Goal: Transaction & Acquisition: Purchase product/service

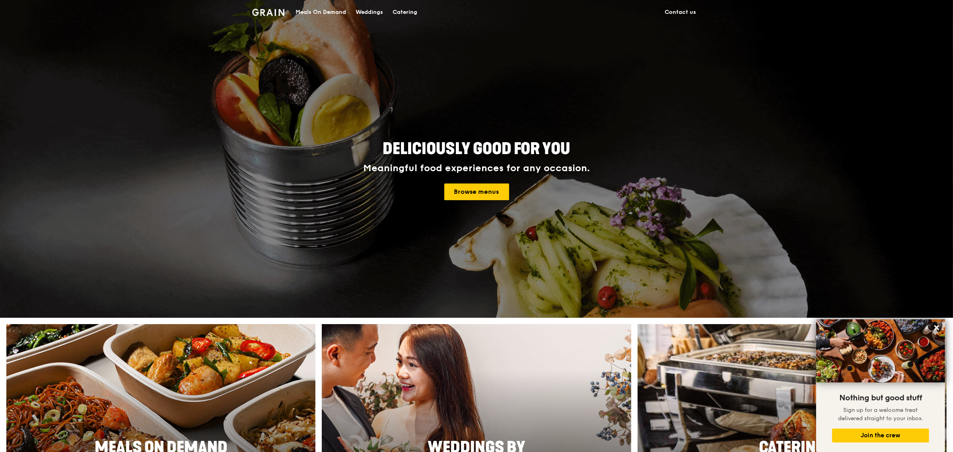
click at [414, 13] on div "Catering" at bounding box center [404, 12] width 25 height 24
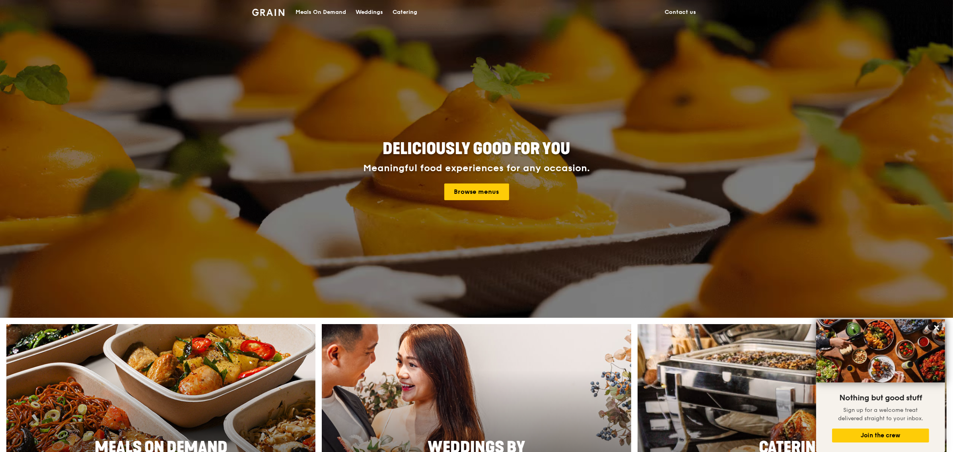
click at [273, 13] on img at bounding box center [268, 12] width 32 height 7
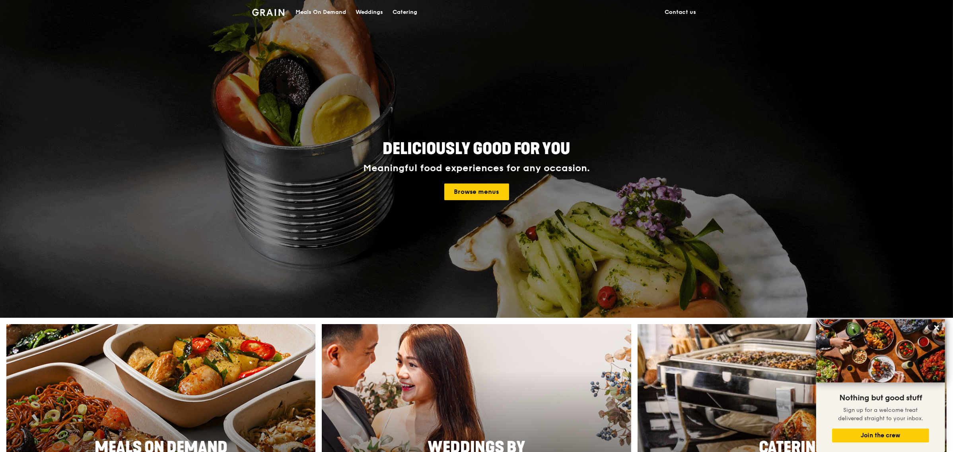
click at [411, 13] on div "Catering" at bounding box center [404, 12] width 25 height 24
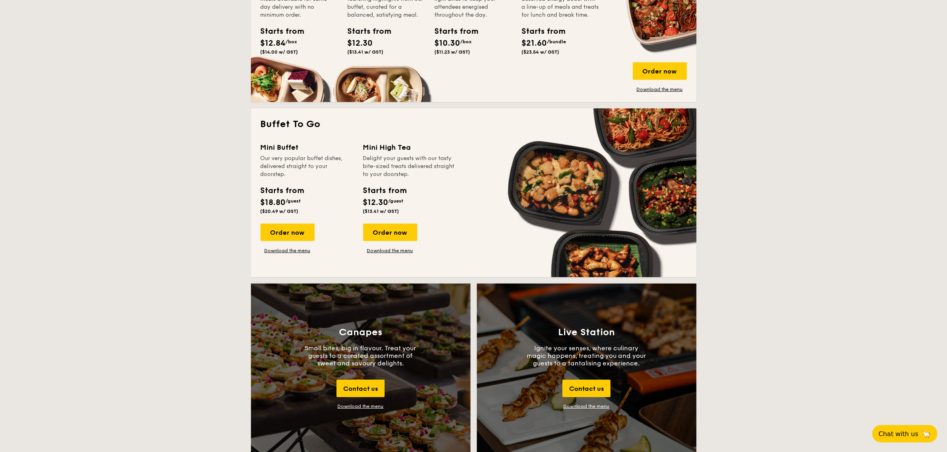
scroll to position [596, 0]
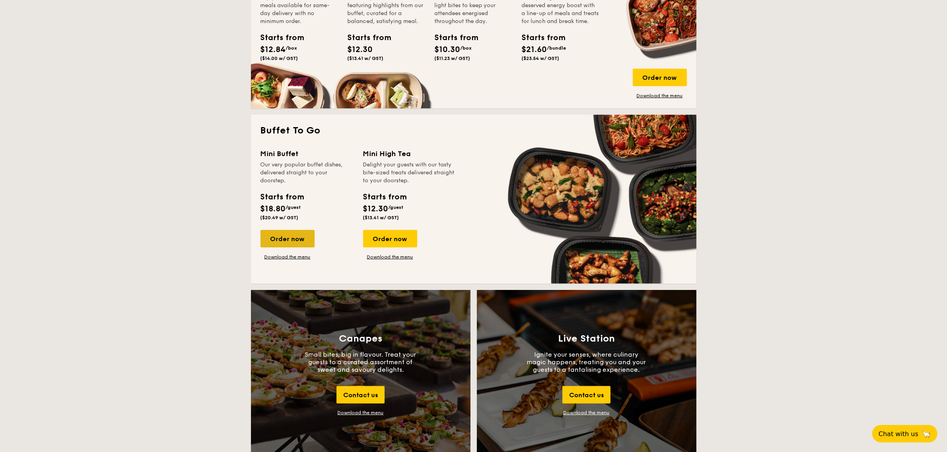
click at [294, 239] on div "Order now" at bounding box center [287, 238] width 54 height 17
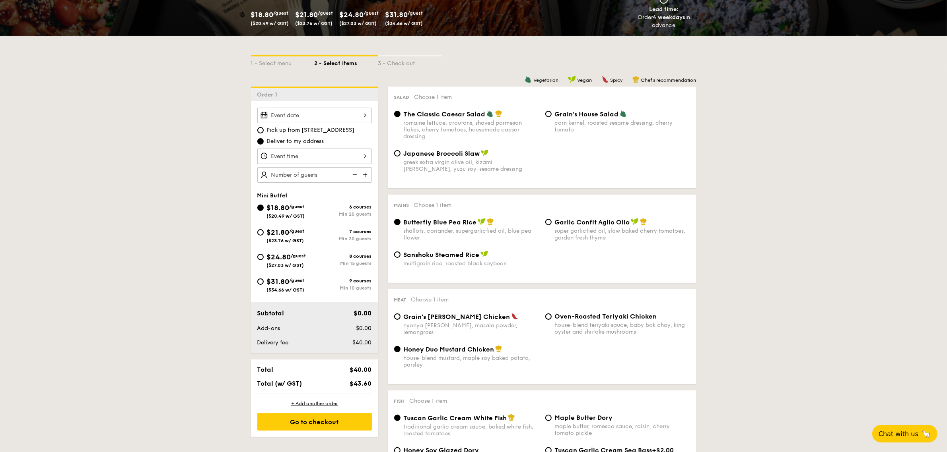
scroll to position [149, 0]
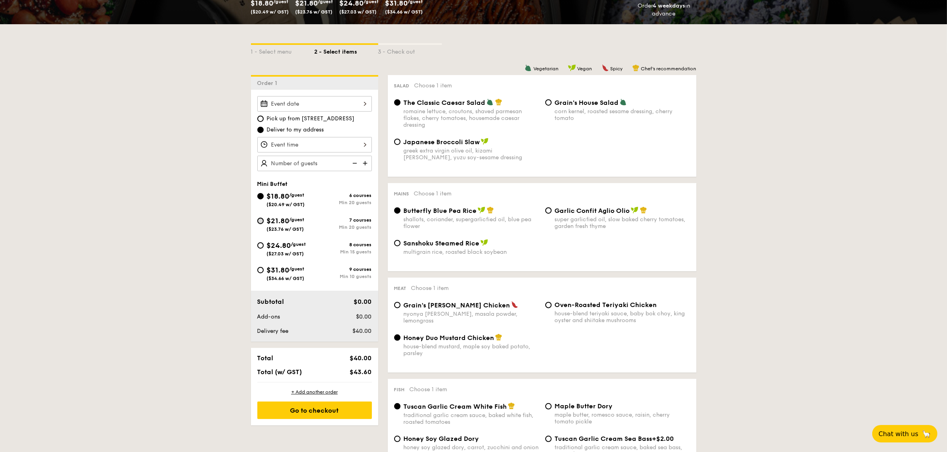
click at [259, 219] on input "$21.80 /guest ($23.76 w/ GST) 7 courses Min 20 guests" at bounding box center [260, 221] width 6 height 6
radio input "true"
radio input "false"
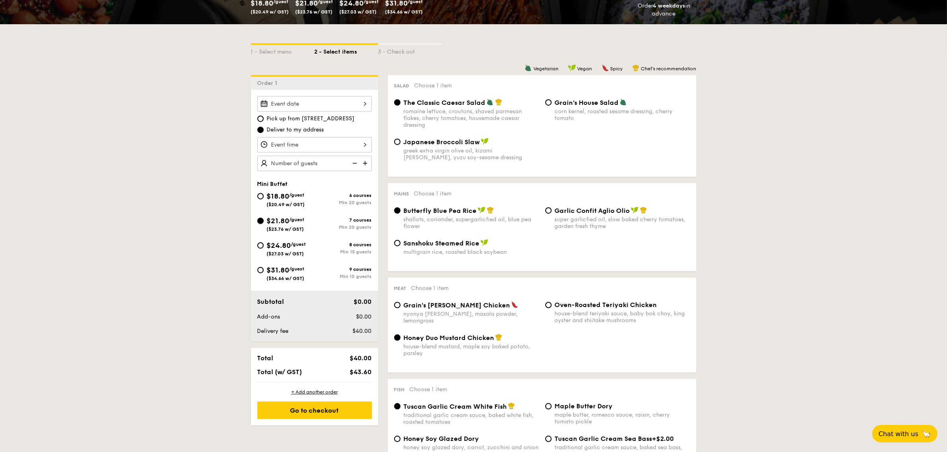
radio input "true"
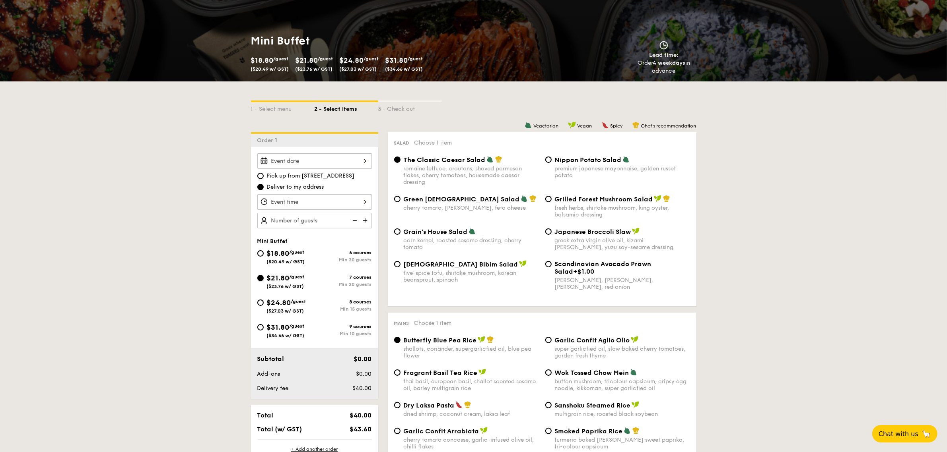
scroll to position [99, 0]
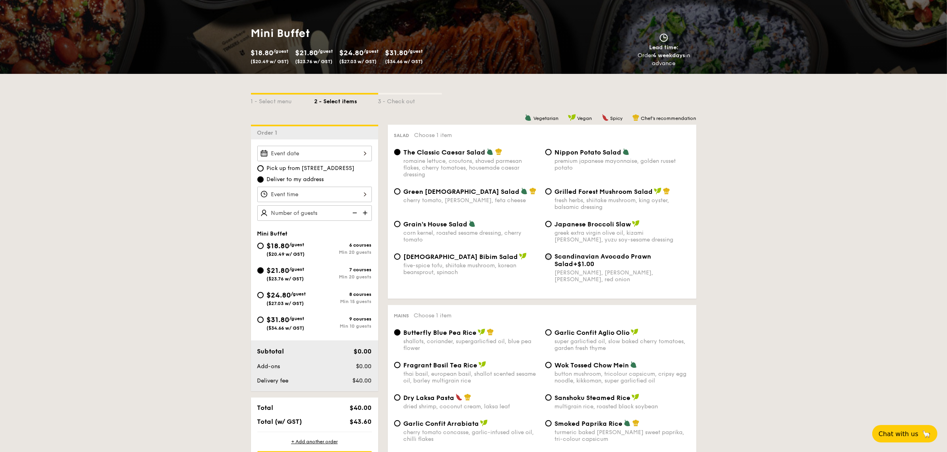
click at [545, 259] on input "Scandinavian Avocado Prawn Salad +$1.00 virgin mary dressing, dijon mustard, ar…" at bounding box center [548, 257] width 6 height 6
radio input "true"
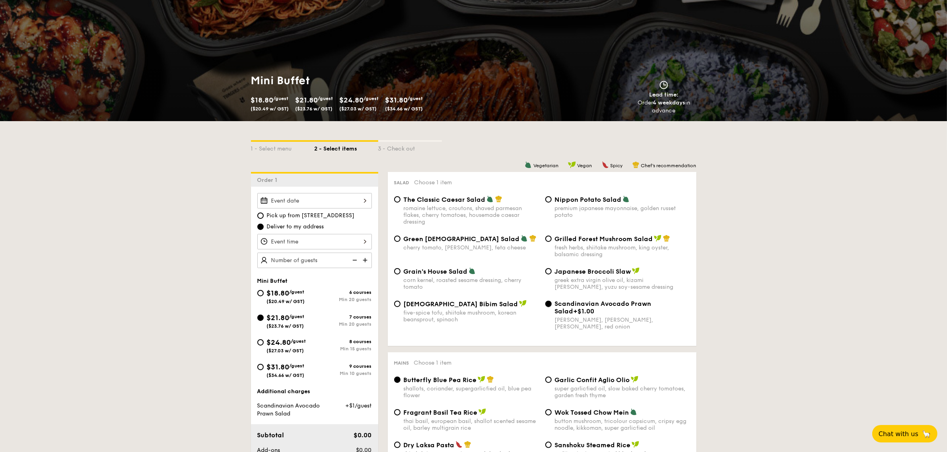
scroll to position [50, 0]
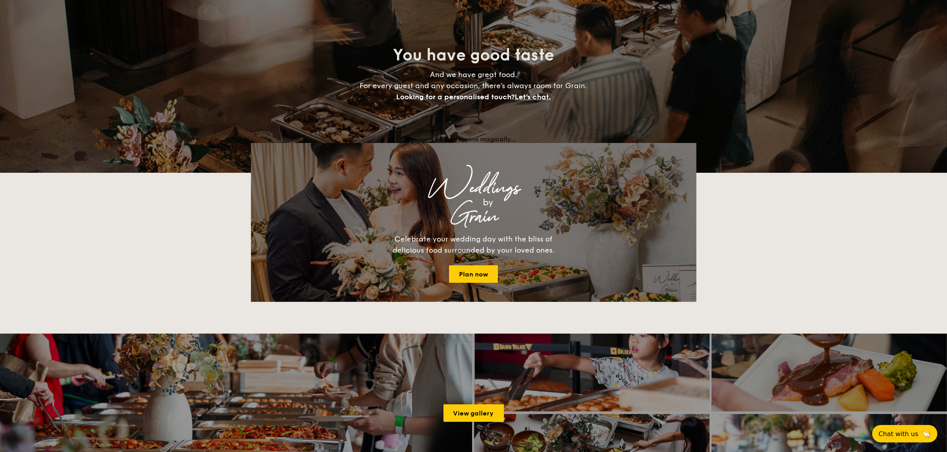
scroll to position [1465, 0]
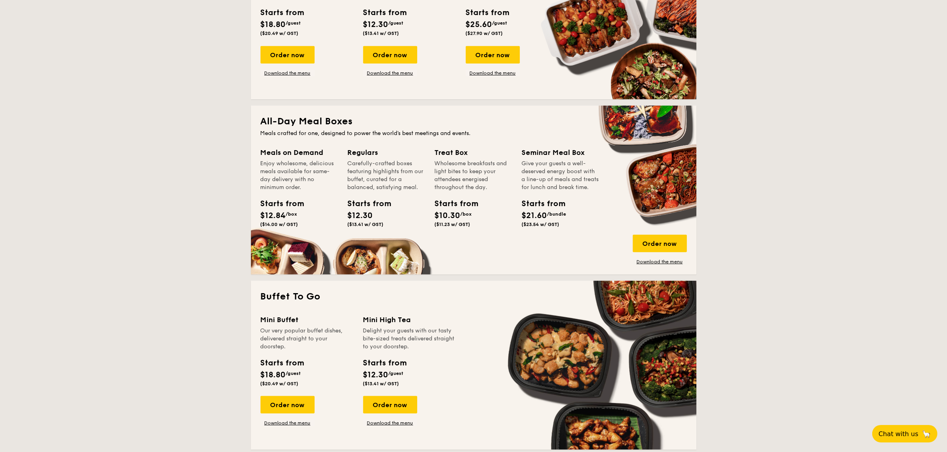
scroll to position [497, 0]
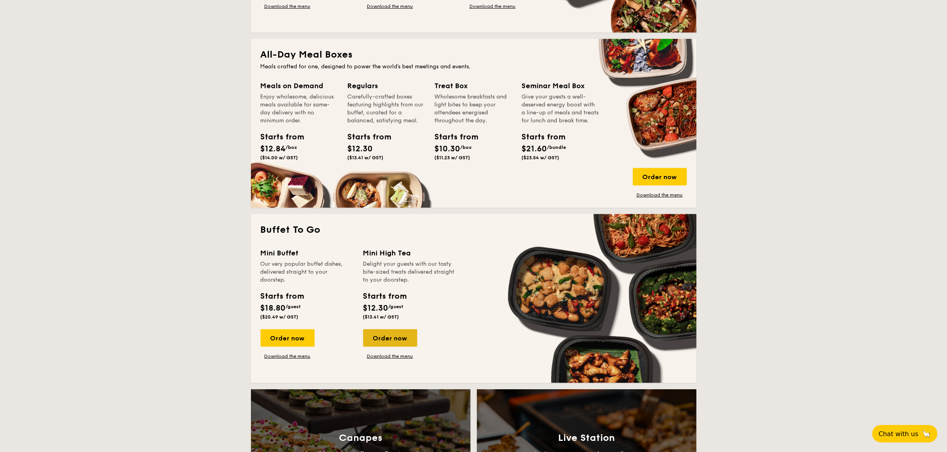
click at [396, 344] on div "Order now" at bounding box center [390, 338] width 54 height 17
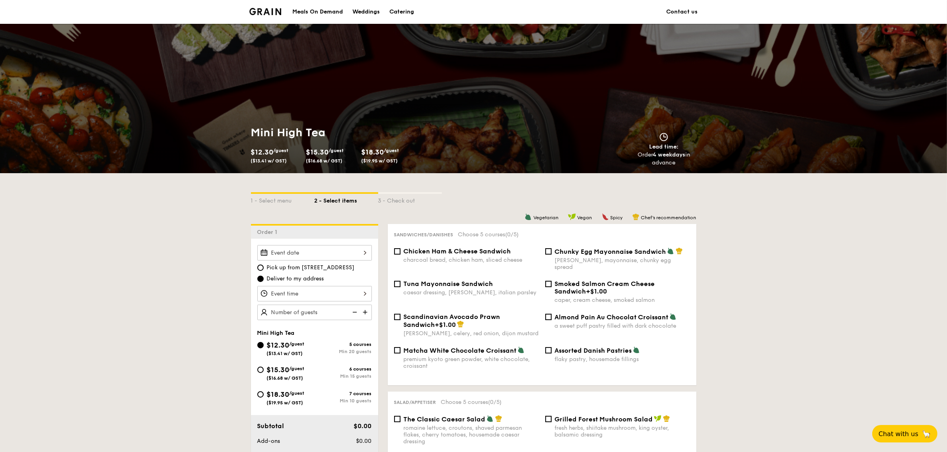
click at [407, 10] on div "Catering" at bounding box center [401, 12] width 25 height 24
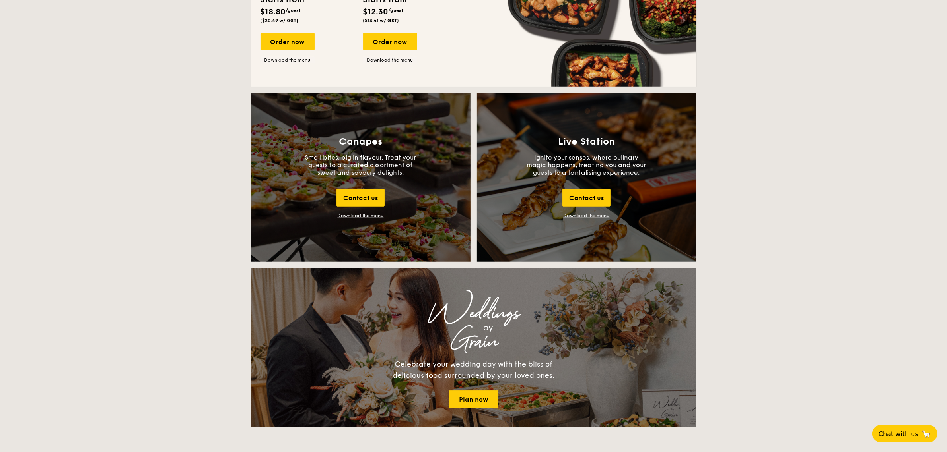
scroll to position [745, 0]
